Goal: Browse casually

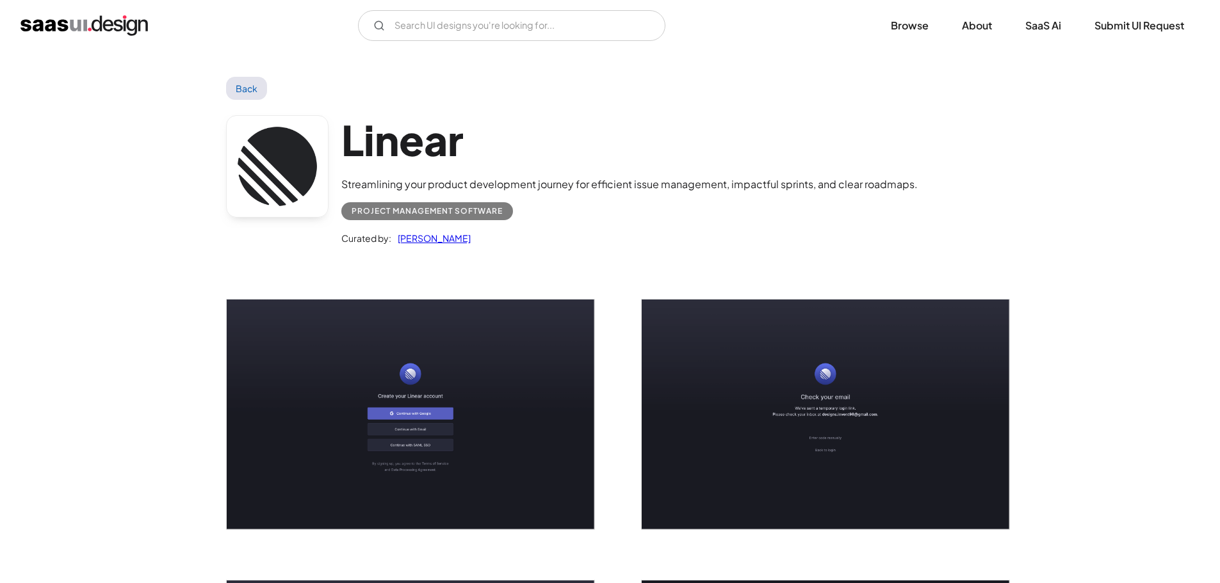
click at [61, 14] on div "V7 Labs Gen AI Application Design Best-in-class data labeling tool. GenAI Close…" at bounding box center [609, 25] width 1179 height 31
click at [92, 16] on img "home" at bounding box center [83, 25] width 127 height 20
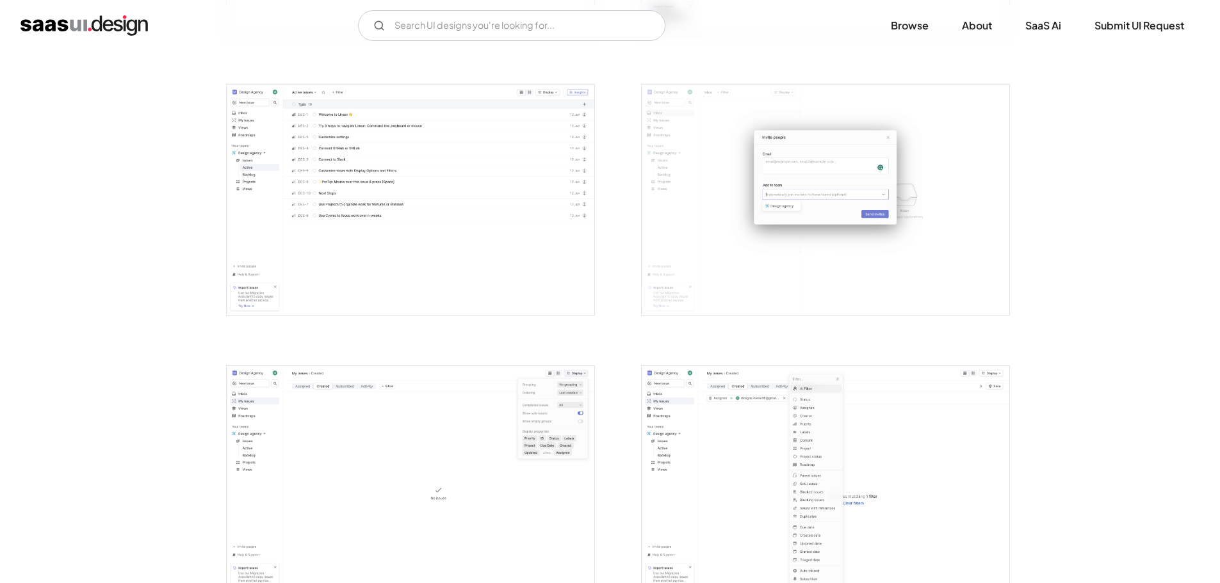
scroll to position [1929, 0]
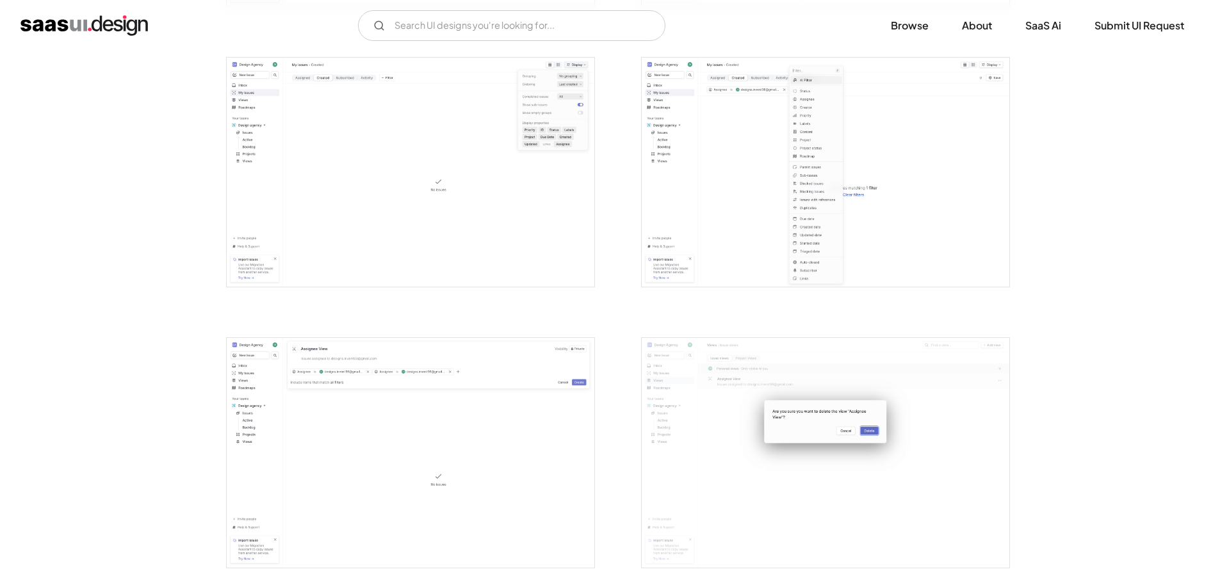
click at [881, 221] on div at bounding box center [818, 164] width 384 height 281
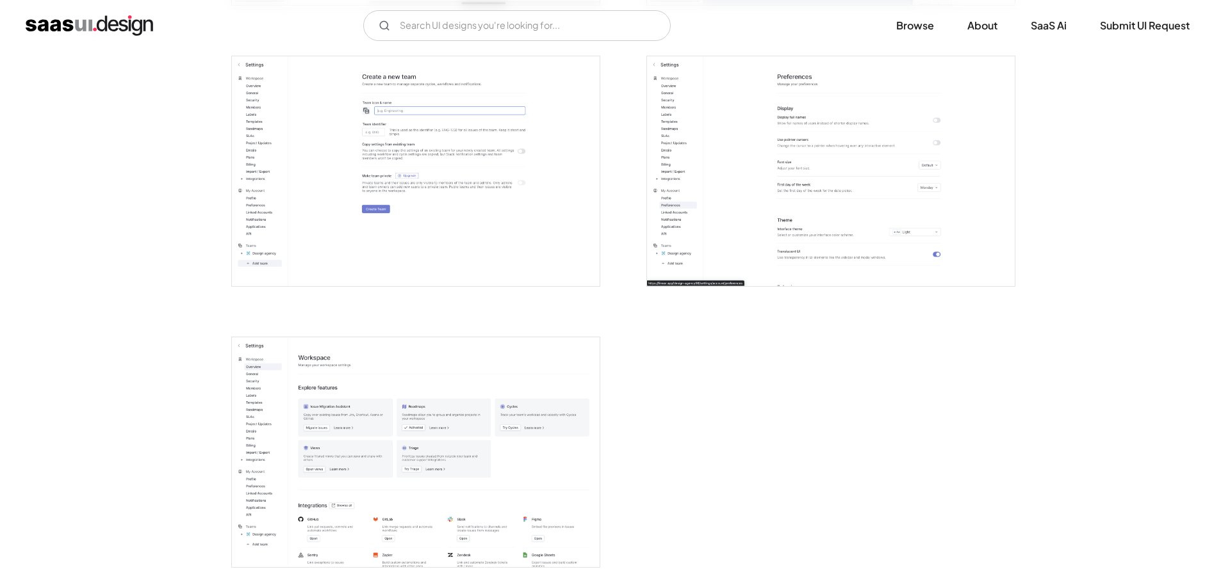
scroll to position [3162, 0]
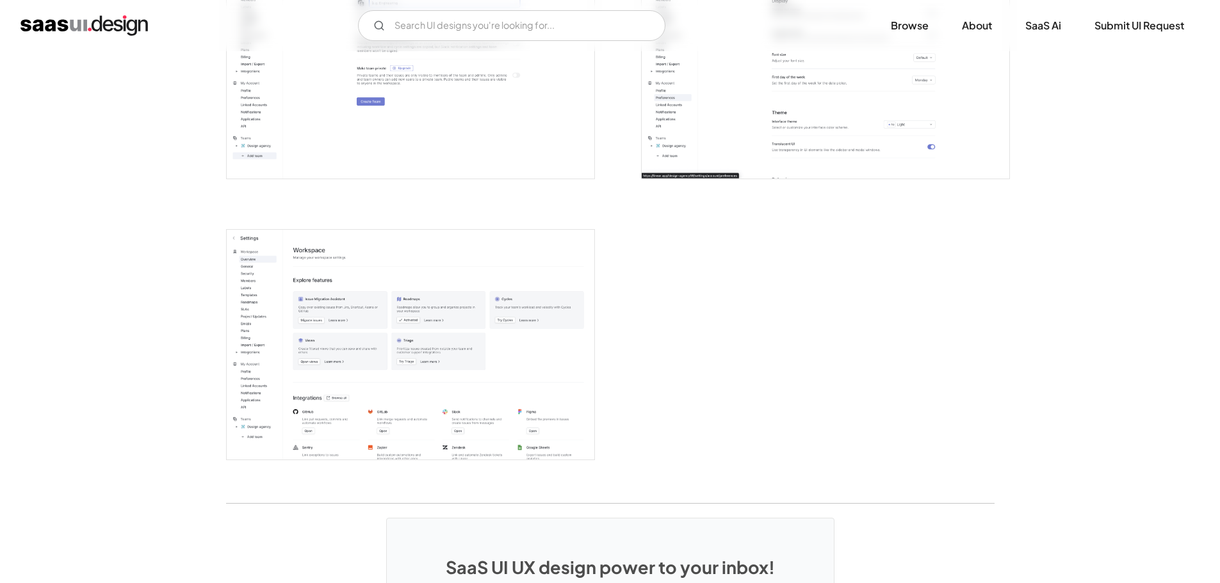
click at [416, 305] on img "open lightbox" at bounding box center [411, 345] width 368 height 230
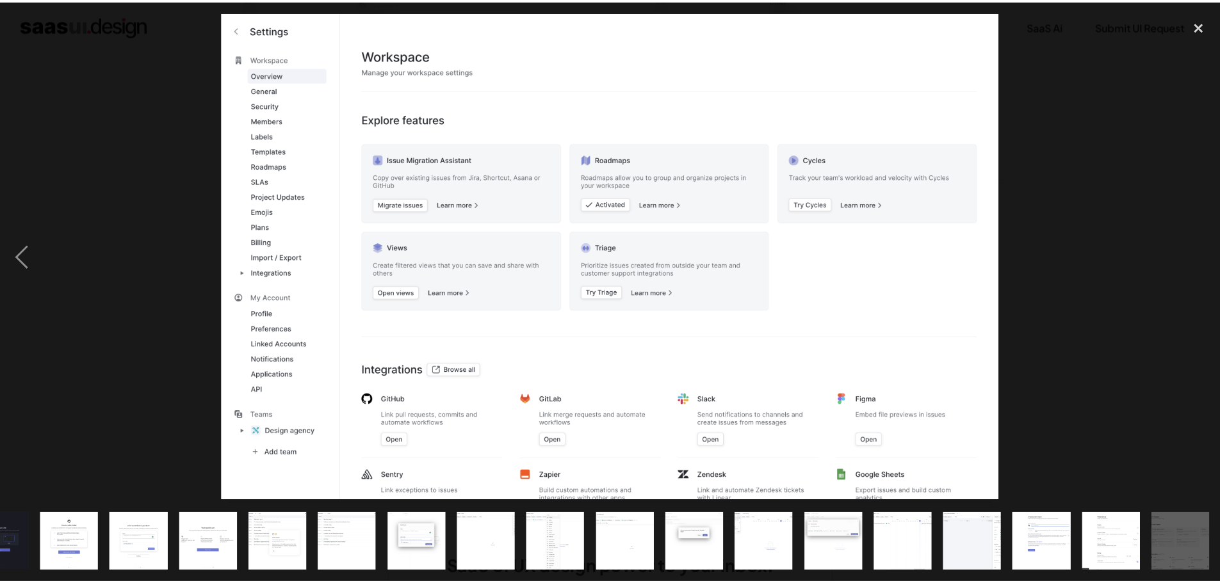
scroll to position [0, 392]
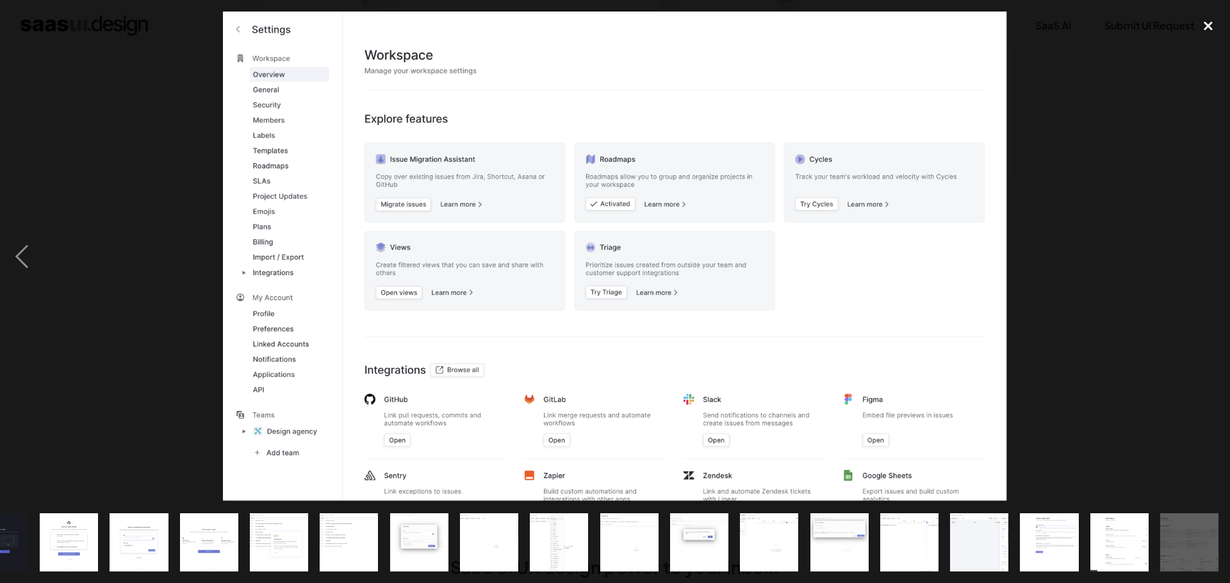
click at [1211, 26] on div "close lightbox" at bounding box center [1208, 26] width 44 height 28
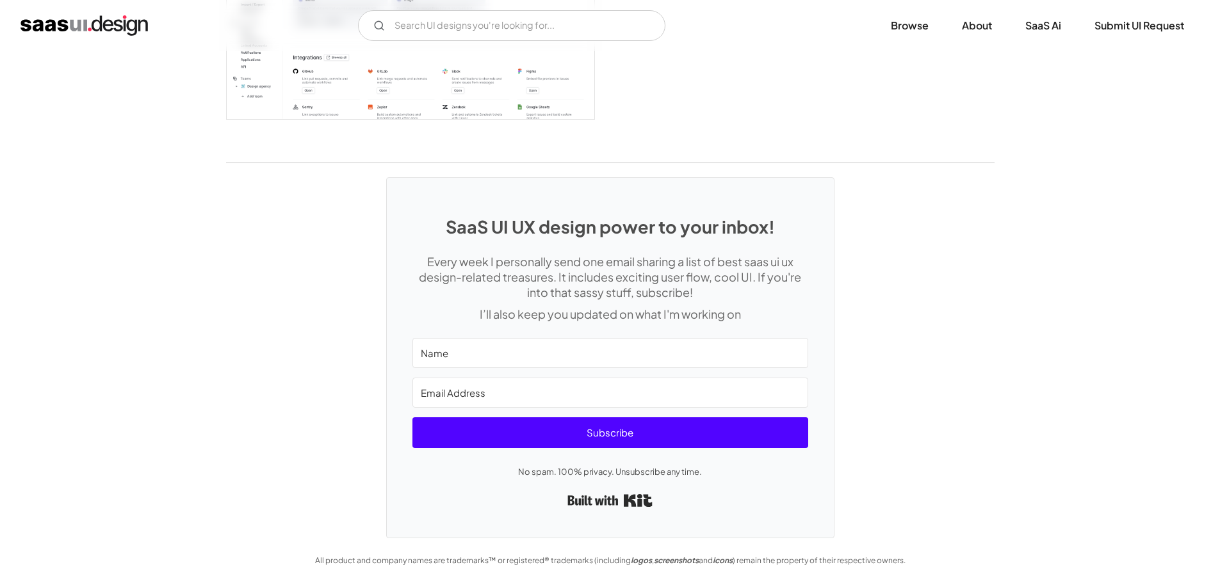
scroll to position [0, 0]
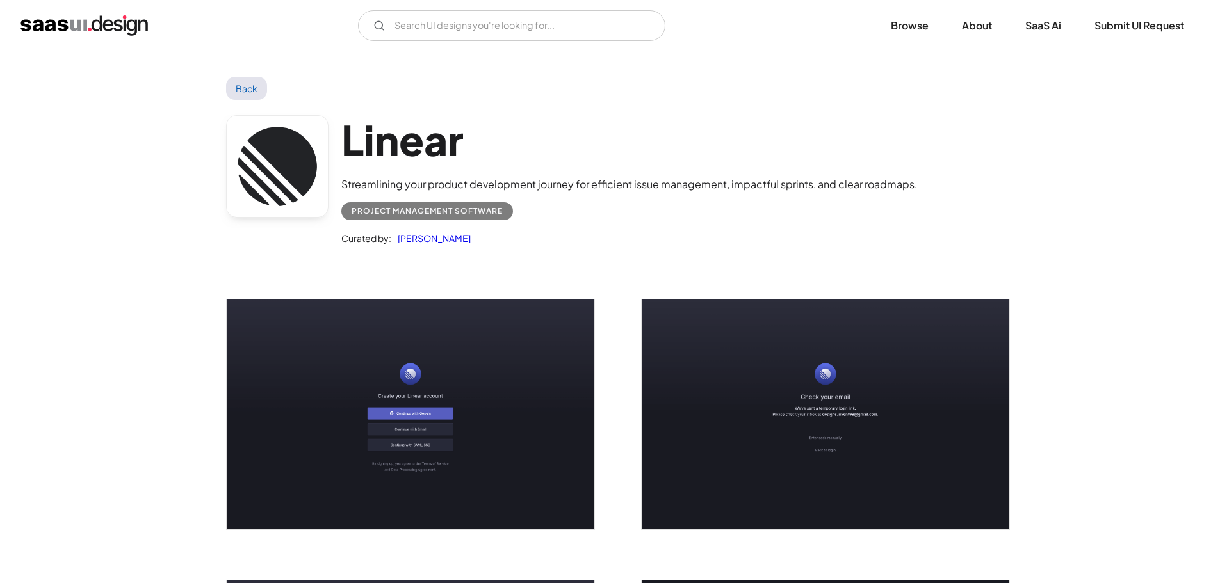
click at [91, 40] on div "V7 Labs Gen AI Application Design Best-in-class data labeling tool. GenAI Close…" at bounding box center [609, 25] width 1179 height 31
click at [53, 28] on img "home" at bounding box center [83, 25] width 127 height 20
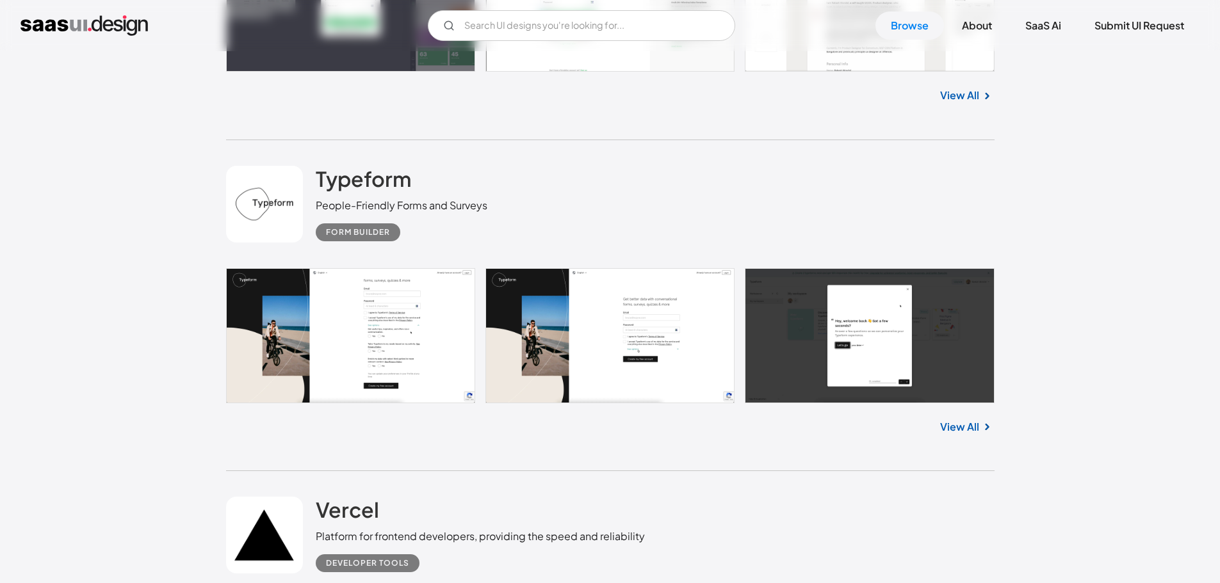
scroll to position [8062, 0]
